Goal: Transaction & Acquisition: Purchase product/service

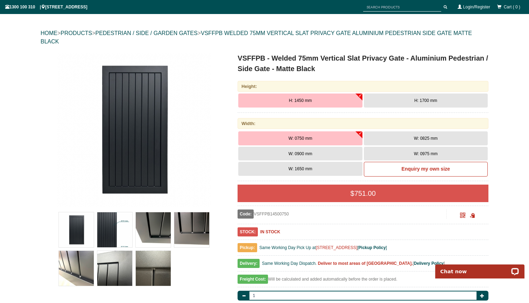
scroll to position [67, 0]
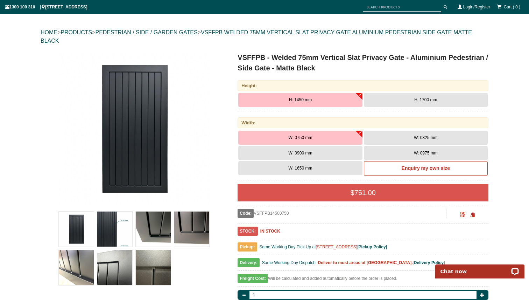
click at [204, 231] on img at bounding box center [191, 228] width 35 height 35
click at [112, 220] on img at bounding box center [114, 228] width 35 height 35
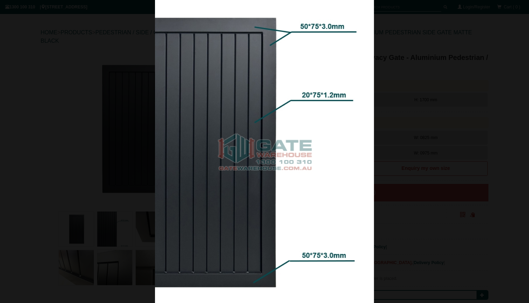
click at [73, 224] on div at bounding box center [264, 151] width 529 height 303
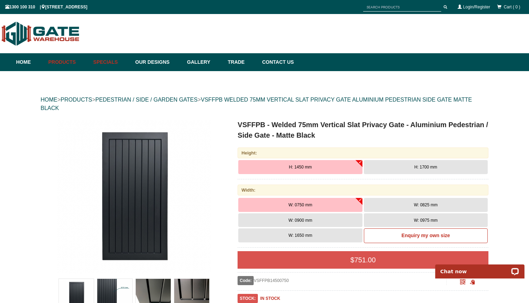
scroll to position [0, 0]
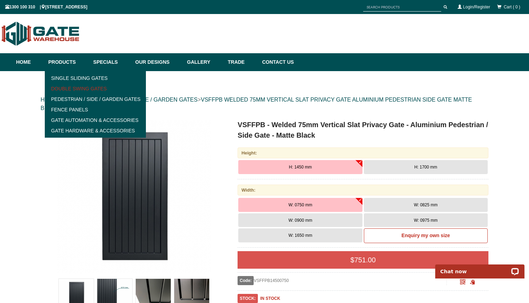
click at [67, 90] on link "Double Swing Gates" at bounding box center [95, 88] width 97 height 11
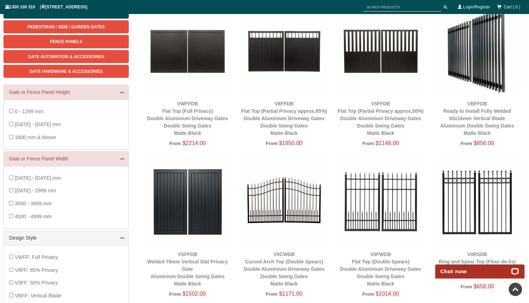
scroll to position [109, 0]
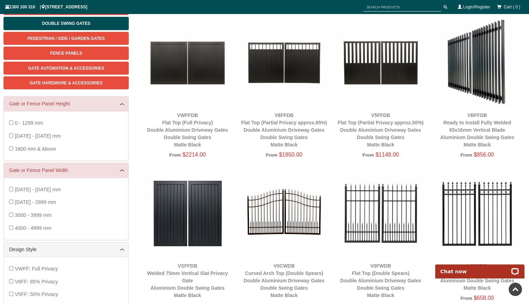
click at [180, 190] on img at bounding box center [188, 213] width 90 height 90
click at [202, 185] on img at bounding box center [188, 213] width 90 height 90
click at [185, 263] on link "VSFFDB Welded 75mm Vertical Slat Privacy Gate Aluminium Double Swing Gates Matt…" at bounding box center [187, 280] width 81 height 35
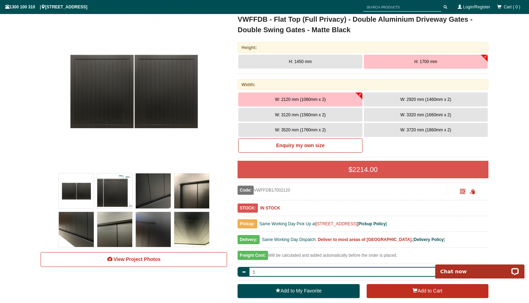
scroll to position [114, 0]
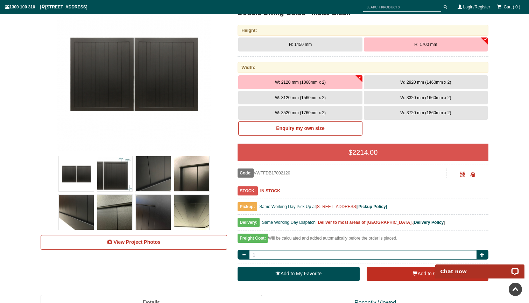
click at [150, 174] on img at bounding box center [153, 173] width 35 height 35
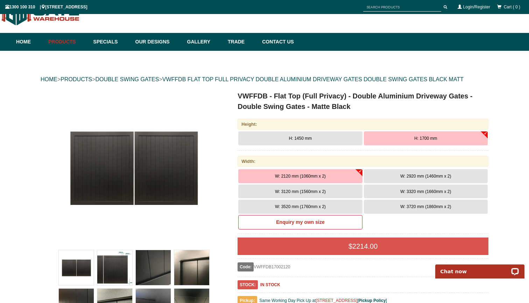
scroll to position [20, 0]
click at [151, 270] on img at bounding box center [153, 267] width 35 height 35
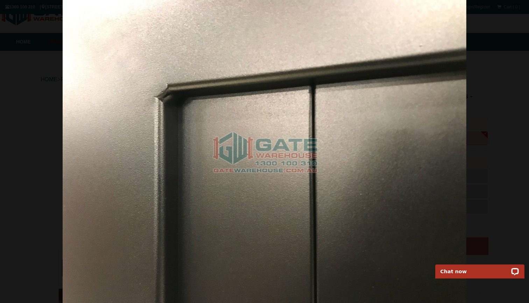
click at [35, 80] on div at bounding box center [264, 151] width 529 height 303
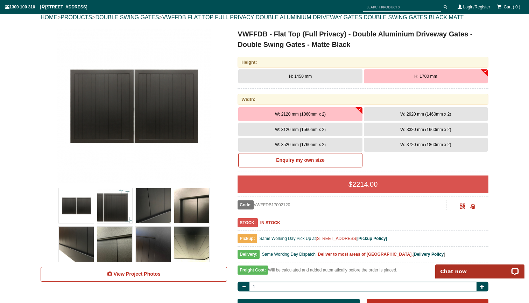
scroll to position [82, 0]
click at [71, 249] on img at bounding box center [76, 244] width 35 height 35
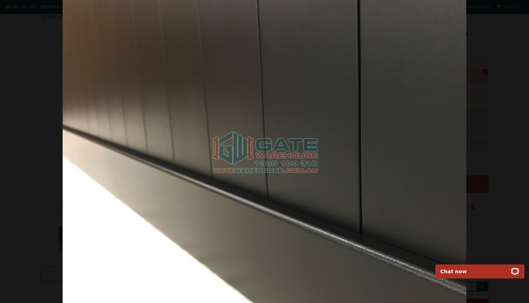
click at [497, 73] on div at bounding box center [264, 151] width 529 height 303
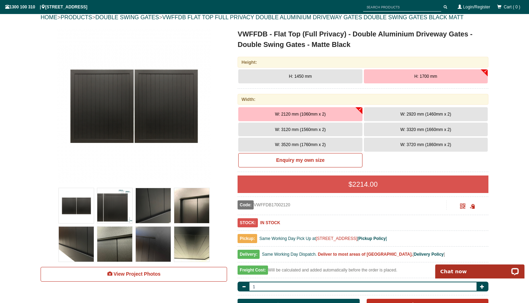
click at [425, 161] on div "W: 2120 mm (1060mm x 2) W: 2920 mm (1460mm x 2) W: 3120 mm (1560mm x 2) W: 3320…" at bounding box center [363, 138] width 251 height 65
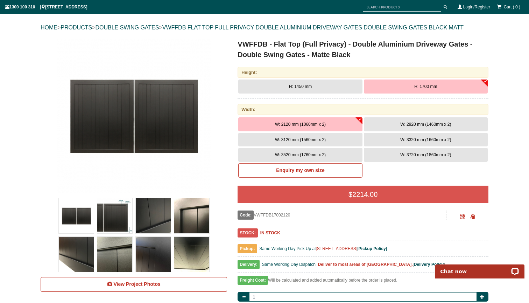
scroll to position [72, 0]
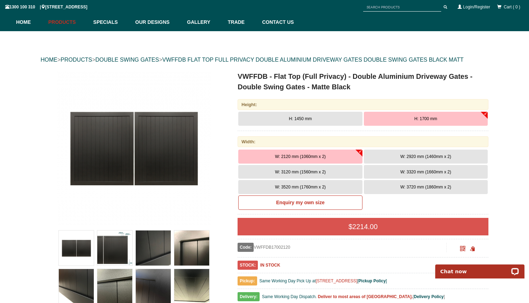
scroll to position [33, 0]
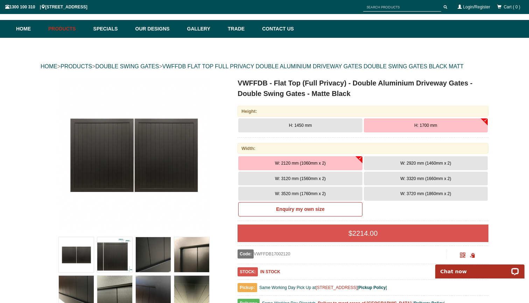
click at [304, 124] on span "H: 1450 mm" at bounding box center [300, 125] width 23 height 5
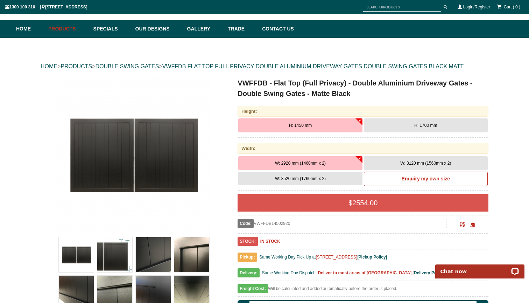
click at [419, 123] on span "H: 1700 mm" at bounding box center [426, 125] width 23 height 5
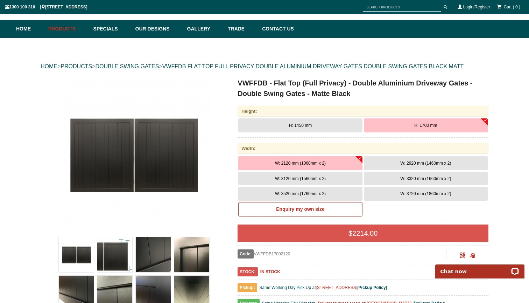
click at [193, 259] on img at bounding box center [191, 254] width 35 height 35
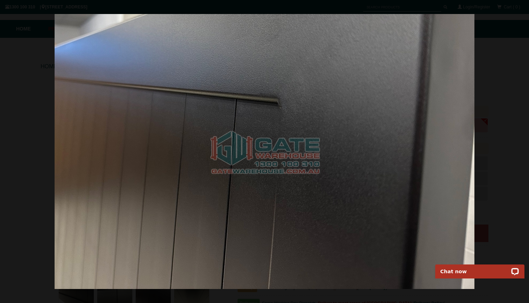
drag, startPoint x: 423, startPoint y: 118, endPoint x: 414, endPoint y: 108, distance: 13.6
click at [414, 109] on img at bounding box center [265, 151] width 420 height 275
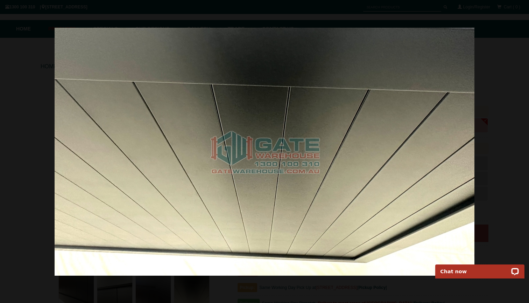
click at [414, 108] on img at bounding box center [265, 152] width 420 height 248
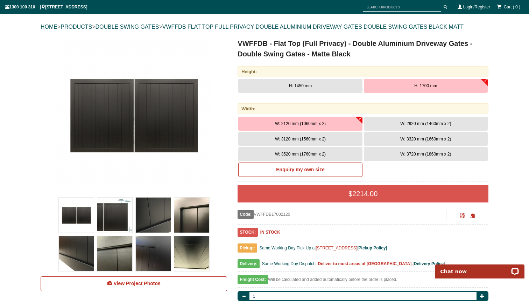
scroll to position [76, 0]
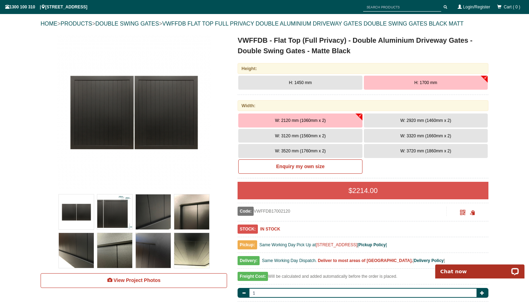
click at [190, 219] on img at bounding box center [191, 211] width 35 height 35
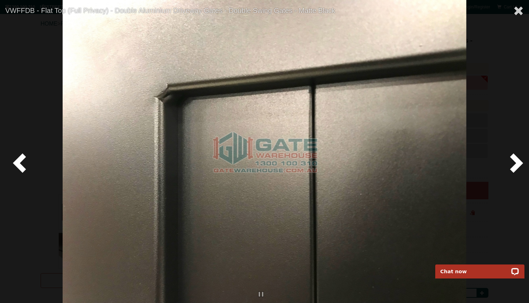
click at [41, 108] on div at bounding box center [264, 151] width 529 height 303
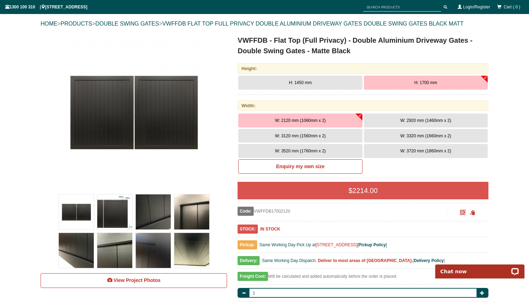
click at [192, 217] on img at bounding box center [191, 211] width 35 height 35
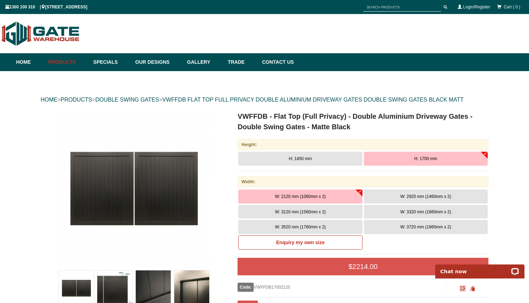
scroll to position [0, 0]
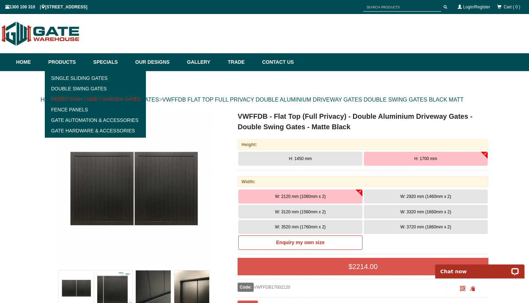
click at [81, 99] on link "Pedestrian / Side / Garden Gates" at bounding box center [95, 99] width 97 height 11
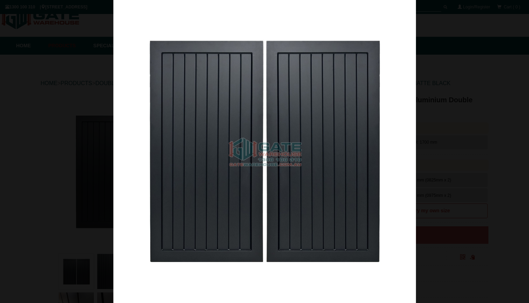
scroll to position [18, 0]
click at [396, 219] on img at bounding box center [264, 151] width 303 height 303
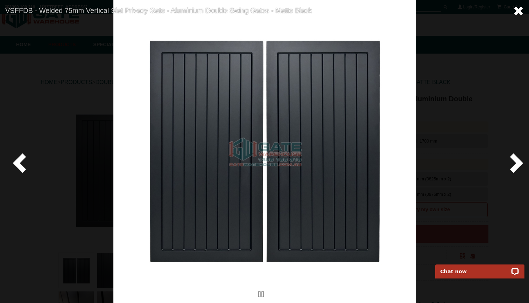
scroll to position [0, 0]
click at [521, 12] on span at bounding box center [519, 11] width 11 height 11
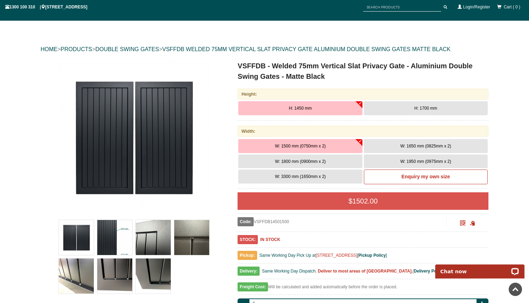
scroll to position [42, 0]
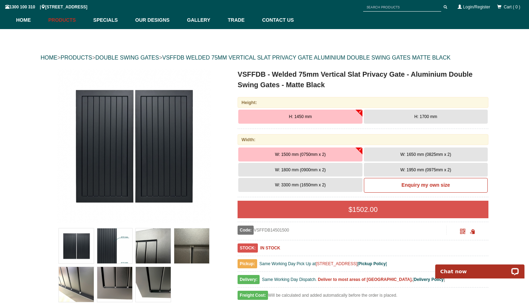
click at [116, 282] on img at bounding box center [114, 284] width 35 height 35
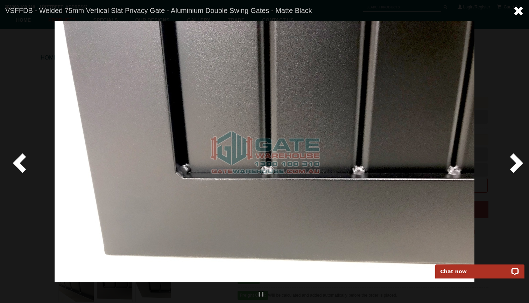
click at [519, 11] on span at bounding box center [519, 11] width 11 height 11
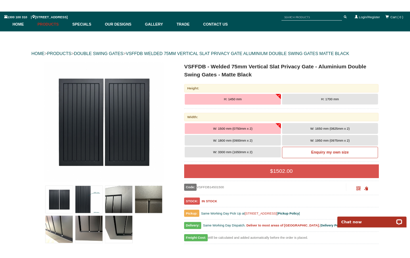
scroll to position [48, 0]
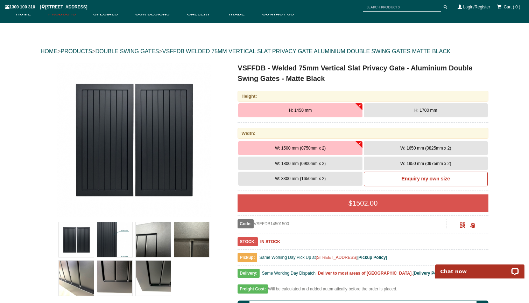
click at [161, 236] on img at bounding box center [153, 239] width 35 height 35
click at [115, 274] on img at bounding box center [114, 278] width 35 height 35
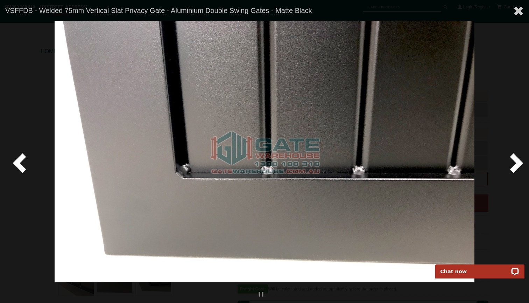
click at [32, 91] on div at bounding box center [264, 151] width 529 height 303
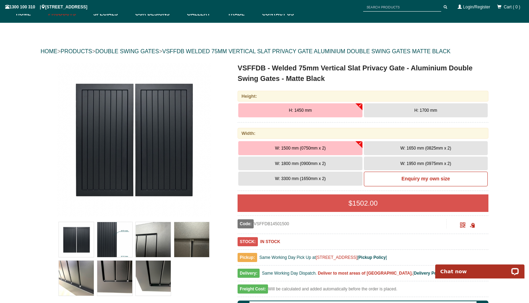
click at [111, 281] on img at bounding box center [114, 278] width 35 height 35
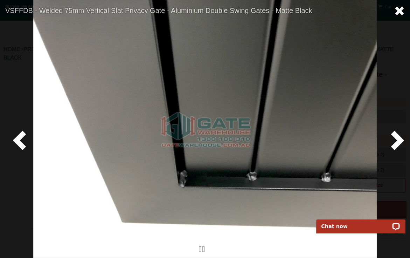
click at [403, 12] on span at bounding box center [399, 11] width 11 height 11
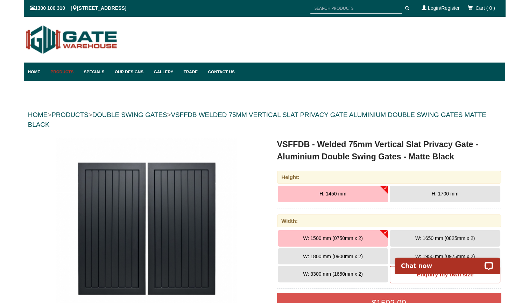
scroll to position [0, 0]
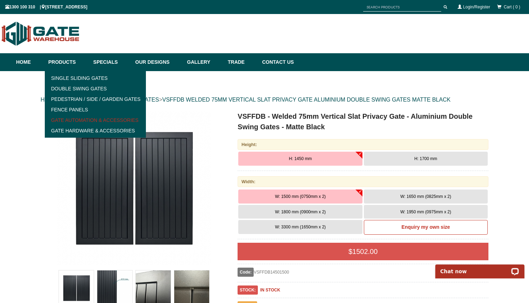
click at [81, 118] on link "Gate Automation & Accessories" at bounding box center [95, 120] width 97 height 11
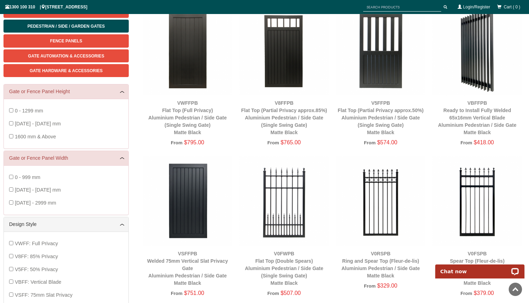
scroll to position [122, 0]
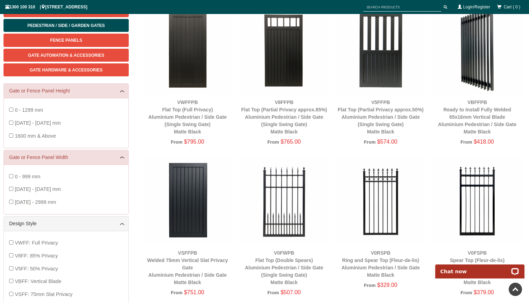
click at [188, 79] on img at bounding box center [188, 50] width 90 height 90
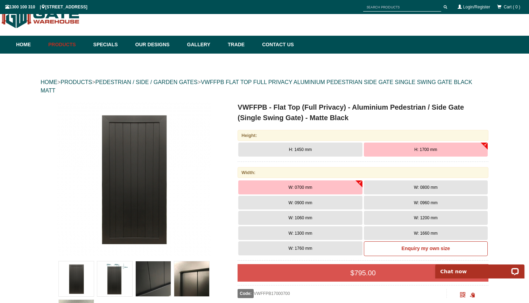
click at [316, 245] on button "W: 1760 mm" at bounding box center [300, 248] width 124 height 14
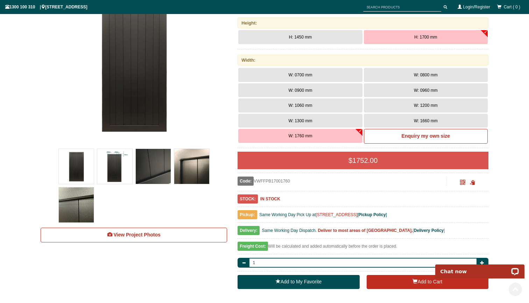
scroll to position [132, 0]
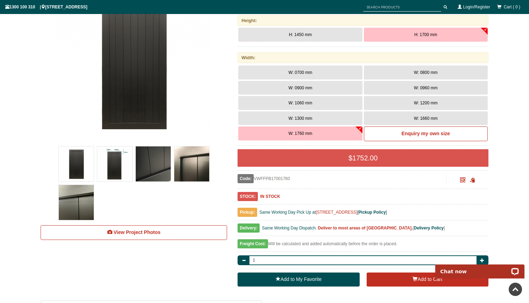
click at [320, 85] on button "W: 0900 mm" at bounding box center [300, 88] width 124 height 14
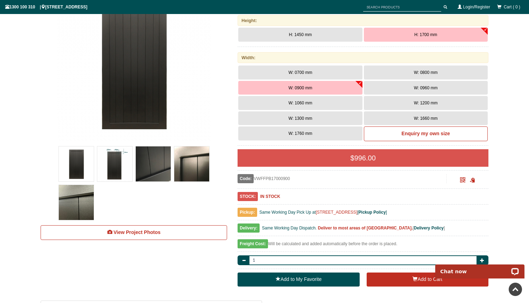
click at [398, 71] on button "W: 0800 mm" at bounding box center [426, 72] width 124 height 14
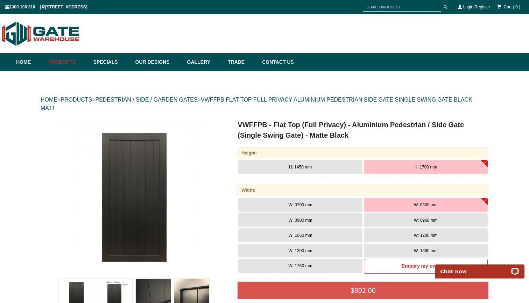
scroll to position [0, 0]
click at [312, 262] on button "W: 1760 mm" at bounding box center [300, 266] width 124 height 14
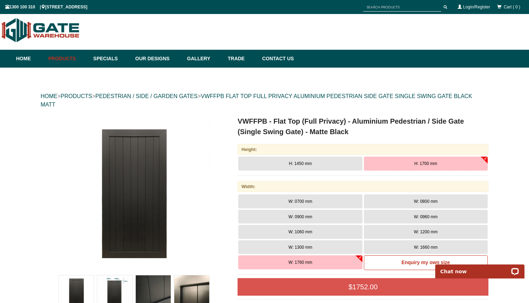
scroll to position [1, 0]
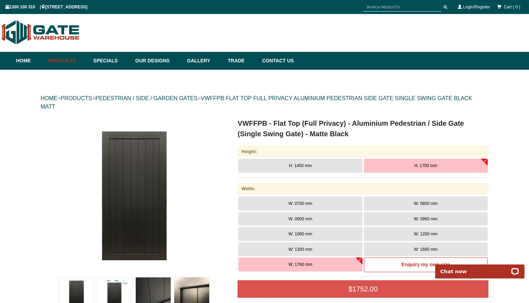
click at [306, 203] on span "W: 0700 mm" at bounding box center [301, 203] width 24 height 5
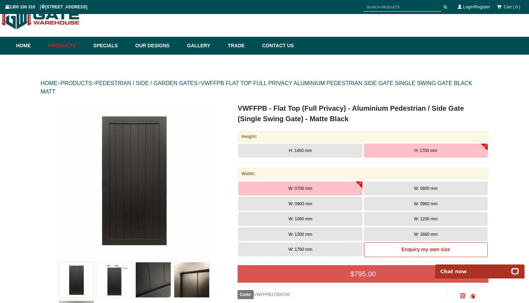
scroll to position [15, 0]
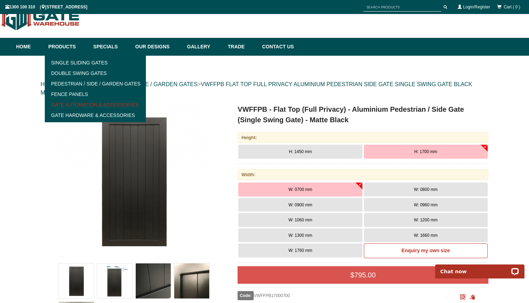
click at [92, 106] on link "Gate Automation & Accessories" at bounding box center [95, 104] width 97 height 11
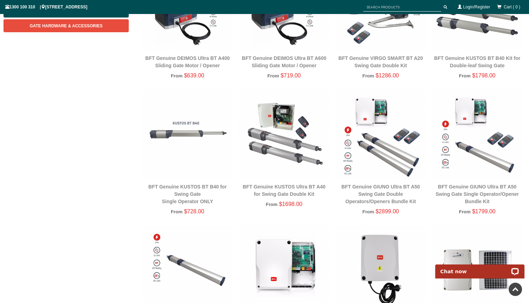
scroll to position [168, 0]
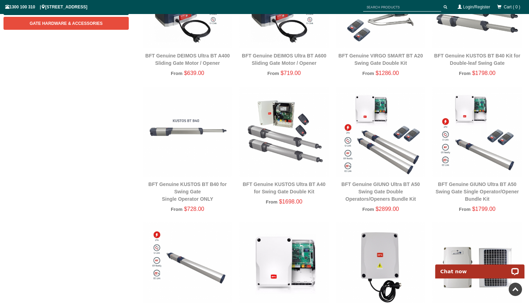
click at [348, 195] on div "BFT Genuine GIUNO Ultra BT A50 Swing Gate Double Operators/Openers Bundle Kit" at bounding box center [381, 192] width 90 height 22
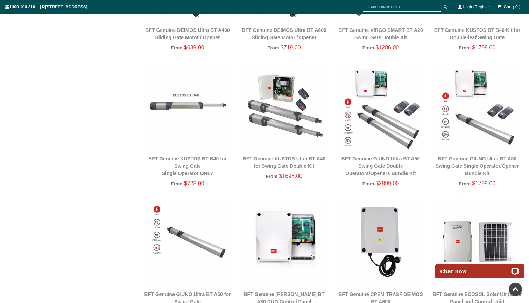
scroll to position [199, 0]
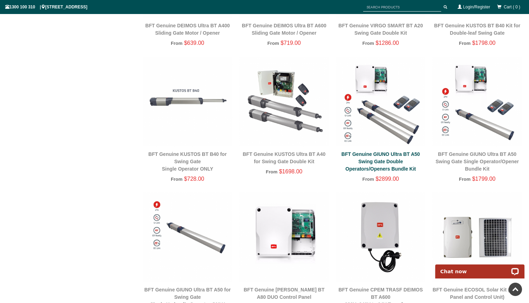
click at [380, 155] on link "BFT Genuine GIUNO Ultra BT A50 Swing Gate Double Operators/Openers Bundle Kit" at bounding box center [381, 161] width 78 height 20
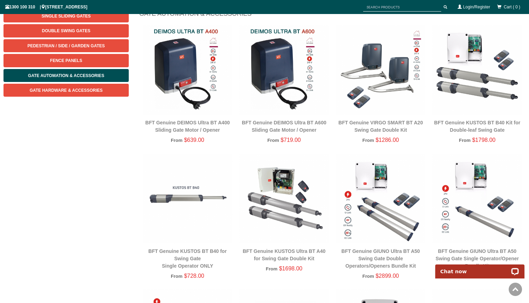
scroll to position [70, 0]
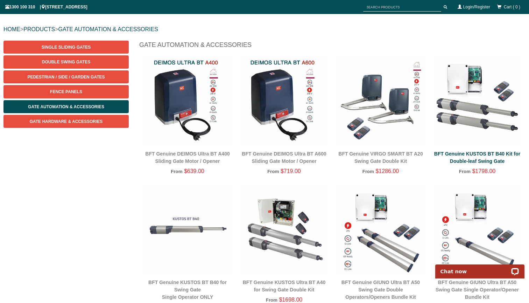
click at [477, 163] on link "BFT Genuine KUSTOS BT B40 Kit for Double-leaf Swing Gate" at bounding box center [478, 157] width 86 height 13
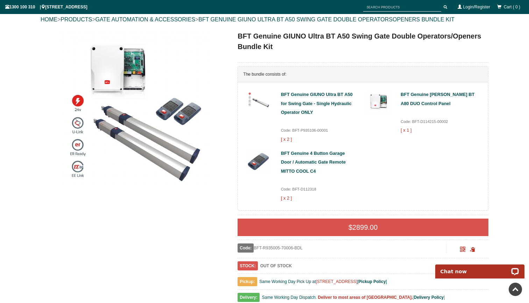
scroll to position [74, 0]
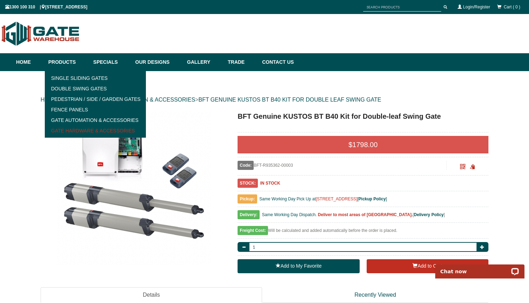
click at [97, 132] on link "Gate Hardware & Accessories" at bounding box center [95, 130] width 97 height 11
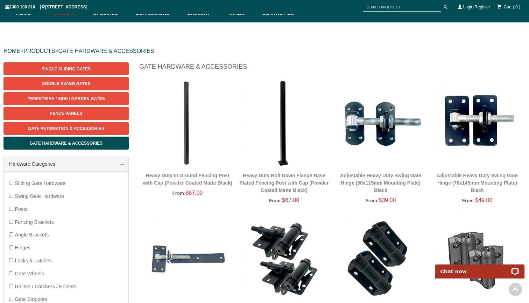
scroll to position [37, 0]
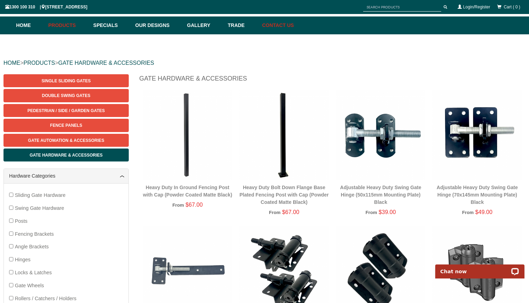
click at [280, 23] on link "Contact Us" at bounding box center [276, 25] width 35 height 18
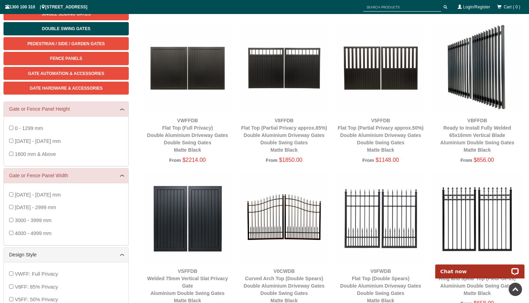
scroll to position [100, 0]
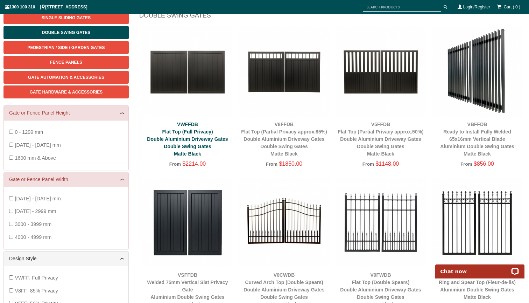
click at [192, 133] on link "VWFFDB Flat Top (Full Privacy) Double Aluminium Driveway Gates Double Swing Gat…" at bounding box center [187, 138] width 81 height 35
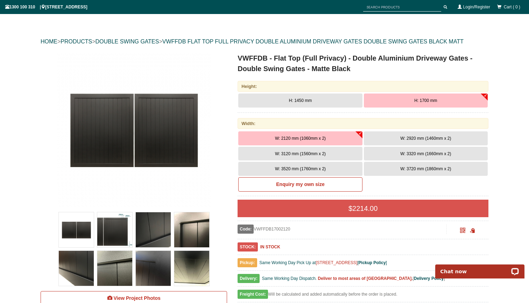
scroll to position [59, 0]
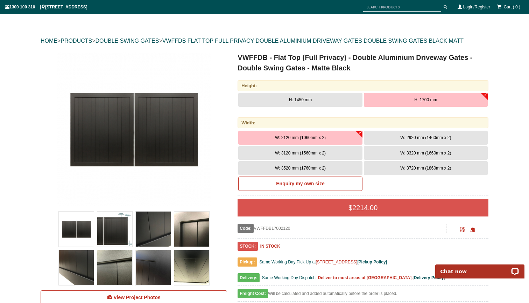
click at [390, 141] on button "W: 2920 mm (1460mm x 2)" at bounding box center [426, 138] width 124 height 14
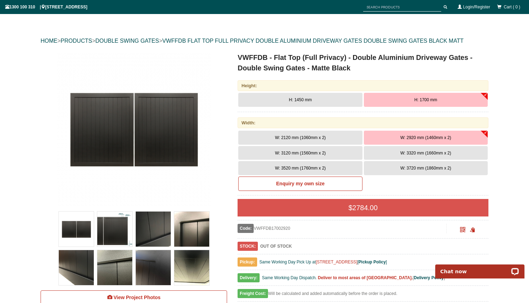
click at [396, 151] on button "W: 3320 mm (1660mm x 2)" at bounding box center [426, 153] width 124 height 14
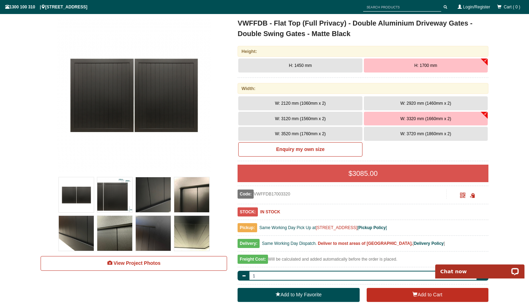
scroll to position [93, 0]
click at [407, 132] on span "W: 3720 mm (1860mm x 2)" at bounding box center [426, 133] width 51 height 5
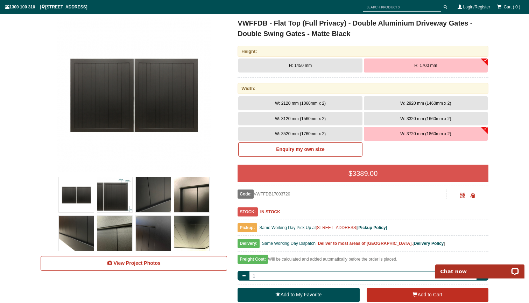
click at [400, 117] on button "W: 3320 mm (1660mm x 2)" at bounding box center [426, 119] width 124 height 14
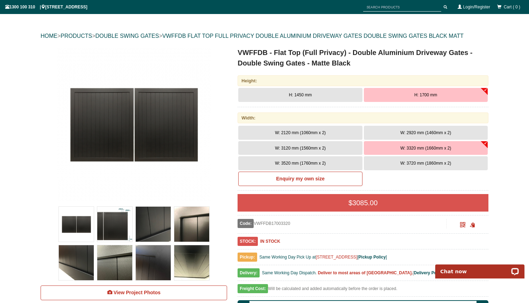
scroll to position [63, 0]
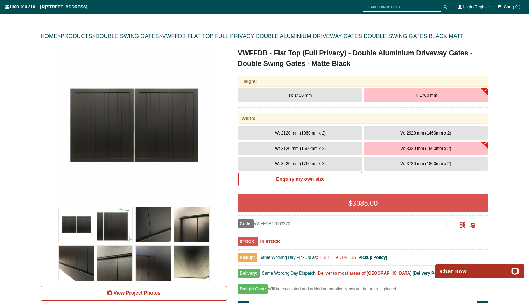
click at [398, 161] on button "W: 3720 mm (1860mm x 2)" at bounding box center [426, 164] width 124 height 14
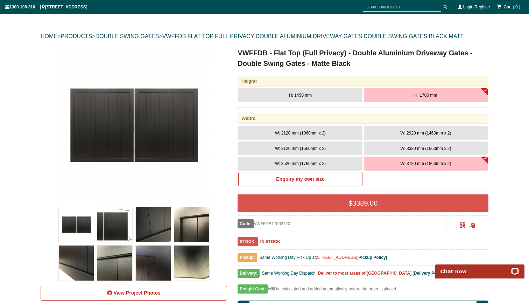
click at [400, 145] on button "W: 3320 mm (1660mm x 2)" at bounding box center [426, 148] width 124 height 14
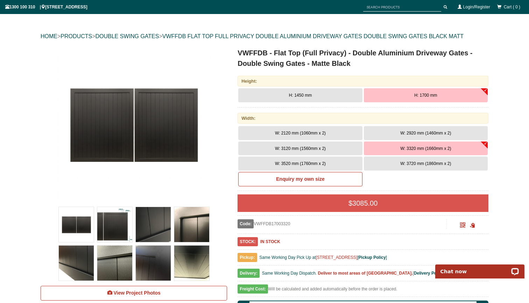
click at [394, 131] on button "W: 2920 mm (1460mm x 2)" at bounding box center [426, 133] width 124 height 14
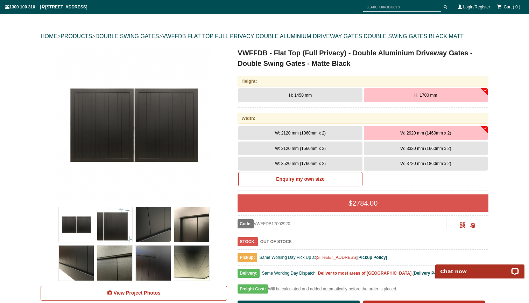
click at [391, 151] on button "W: 3320 mm (1660mm x 2)" at bounding box center [426, 148] width 124 height 14
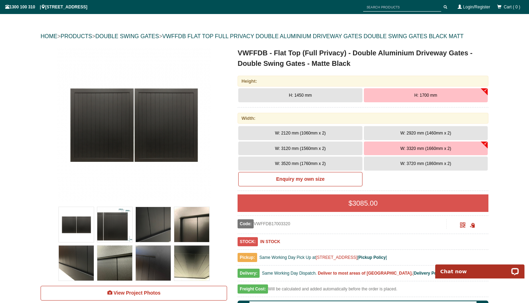
click at [393, 161] on button "W: 3720 mm (1860mm x 2)" at bounding box center [426, 164] width 124 height 14
